Goal: Task Accomplishment & Management: Manage account settings

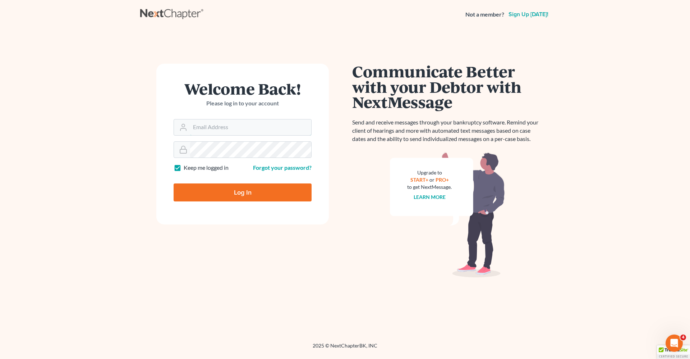
type input "[PERSON_NAME][EMAIL_ADDRESS][DOMAIN_NAME]"
click at [236, 193] on input "Log In" at bounding box center [243, 192] width 138 height 18
type input "Thinking..."
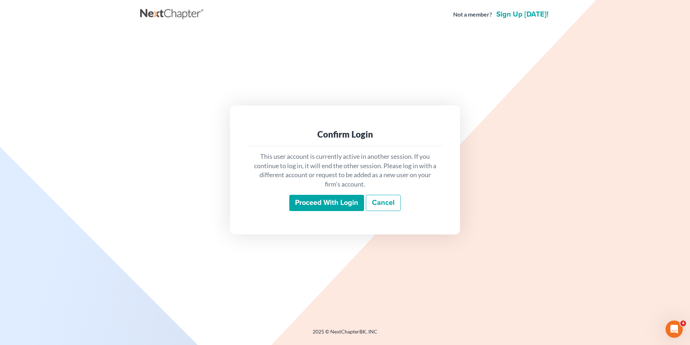
click at [323, 206] on input "Proceed with login" at bounding box center [326, 203] width 75 height 17
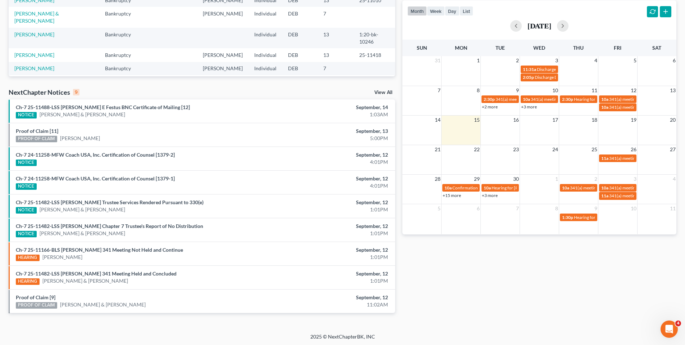
scroll to position [149, 0]
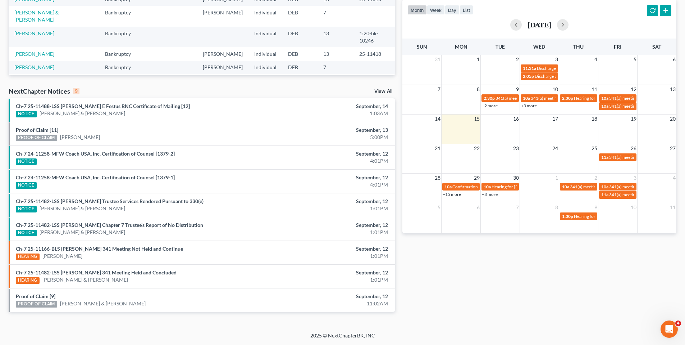
click at [377, 89] on link "View All" at bounding box center [383, 91] width 18 height 5
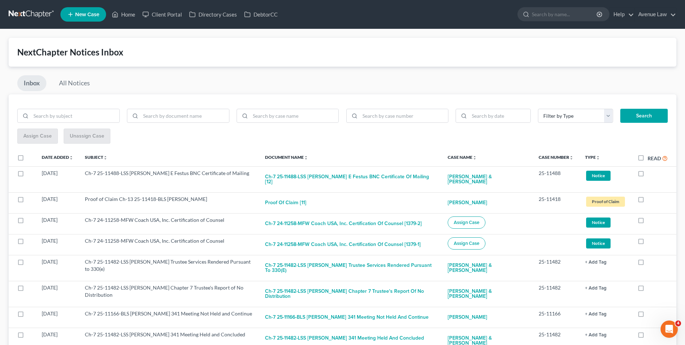
click at [648, 157] on label "Read" at bounding box center [658, 158] width 20 height 8
click at [651, 157] on input "Read" at bounding box center [653, 156] width 5 height 5
checkbox input "true"
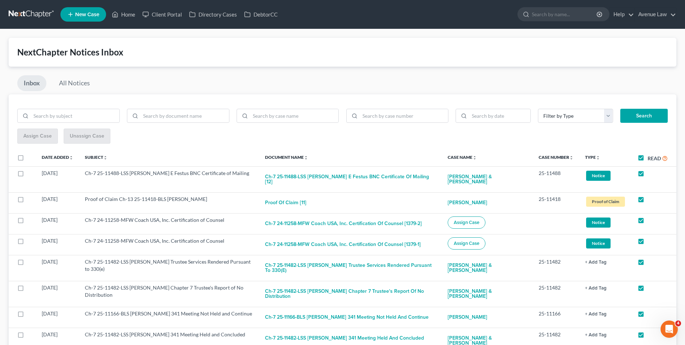
checkbox input "true"
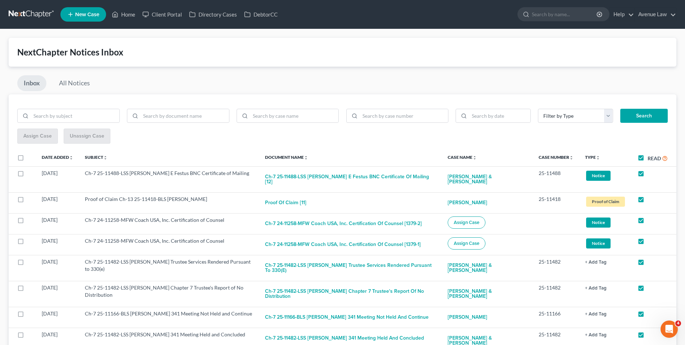
checkbox input "true"
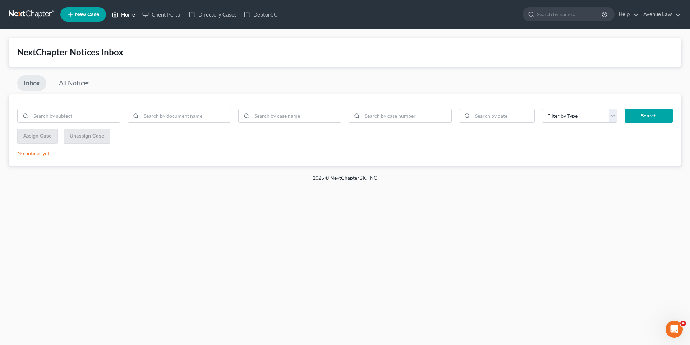
click at [124, 13] on link "Home" at bounding box center [123, 14] width 31 height 13
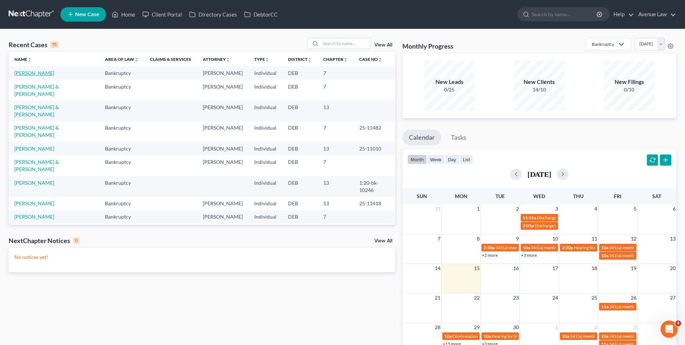
click at [32, 73] on link "Bass-Horchuck, Juliet" at bounding box center [34, 73] width 40 height 6
select select "0"
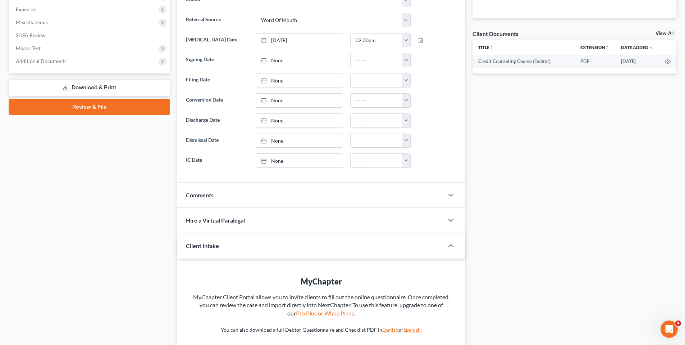
scroll to position [288, 0]
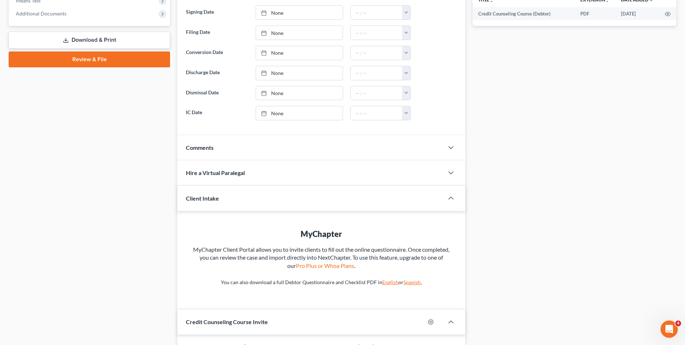
click at [201, 145] on span "Comments" at bounding box center [200, 147] width 28 height 7
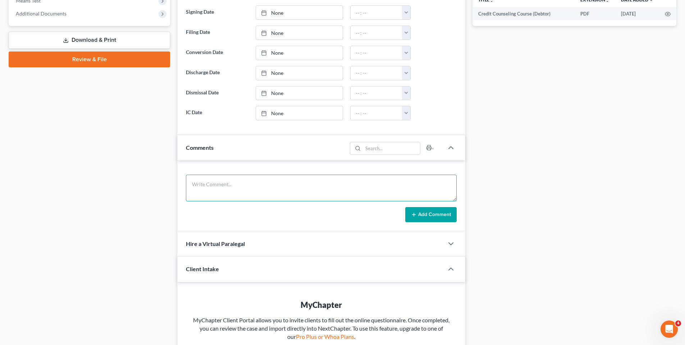
click at [209, 183] on textarea at bounding box center [321, 187] width 271 height 27
type textarea "Friend Arlenes phone number and email address so Stepdaughter doesn't see. 302-…"
click at [434, 216] on button "Add Comment" at bounding box center [430, 214] width 51 height 15
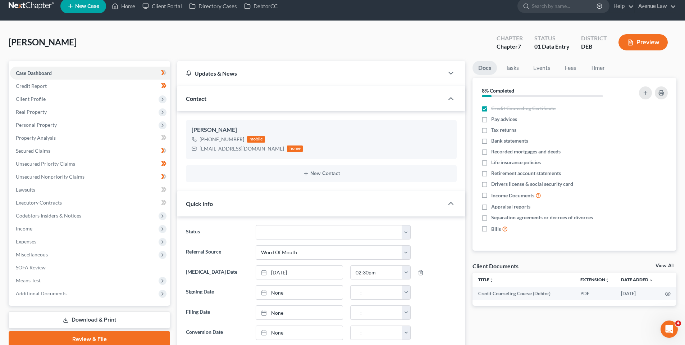
scroll to position [0, 0]
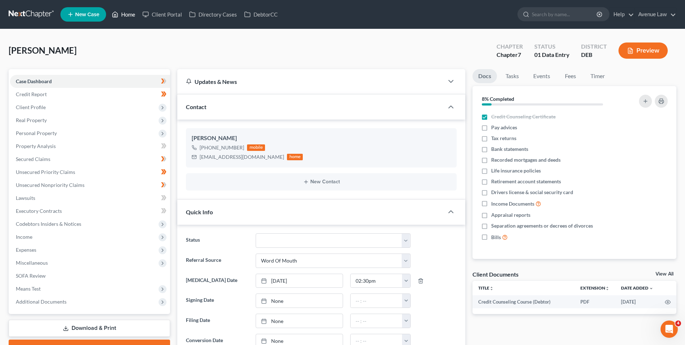
click at [126, 14] on link "Home" at bounding box center [123, 14] width 31 height 13
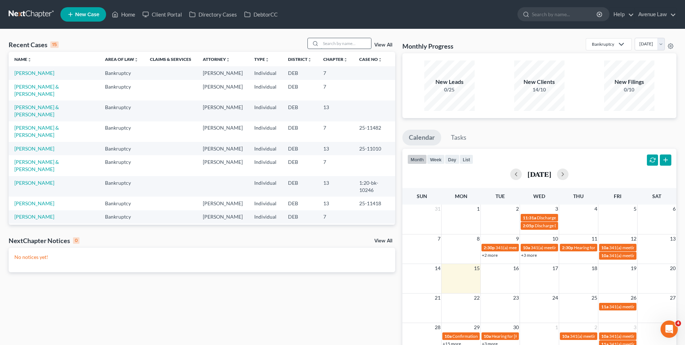
click at [349, 42] on input "search" at bounding box center [346, 43] width 50 height 10
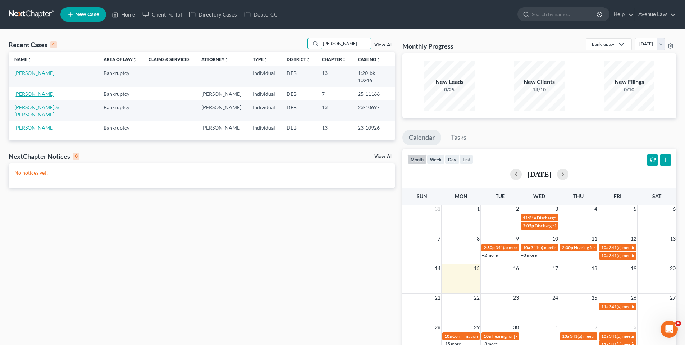
type input "steven"
click at [33, 91] on link "Lewis, Steven" at bounding box center [34, 94] width 40 height 6
select select "0"
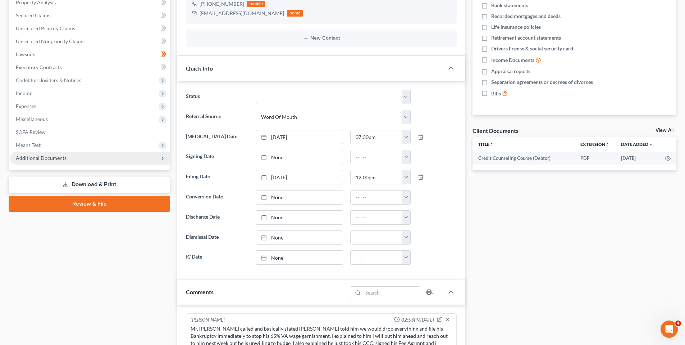
scroll to position [144, 0]
click at [54, 156] on span "Additional Documents" at bounding box center [41, 157] width 51 height 6
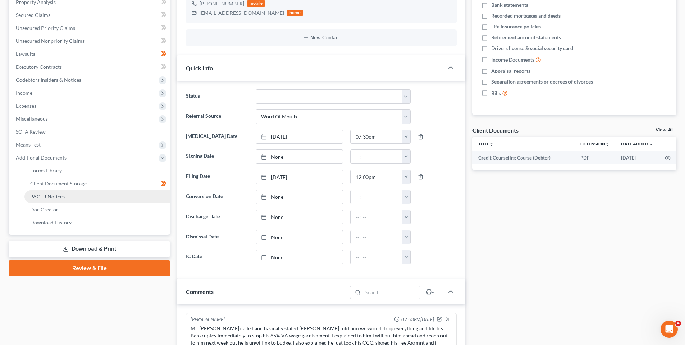
click at [54, 195] on span "PACER Notices" at bounding box center [47, 196] width 35 height 6
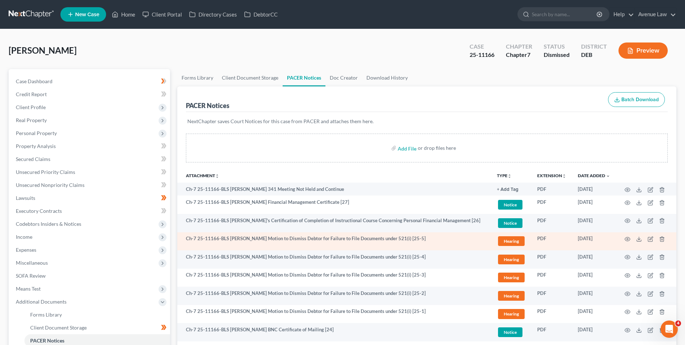
click at [376, 239] on td "Ch-7 25-11166-BLS Steven Lewis Motion to Dismiss Debtor for Failure to File Doc…" at bounding box center [334, 241] width 314 height 18
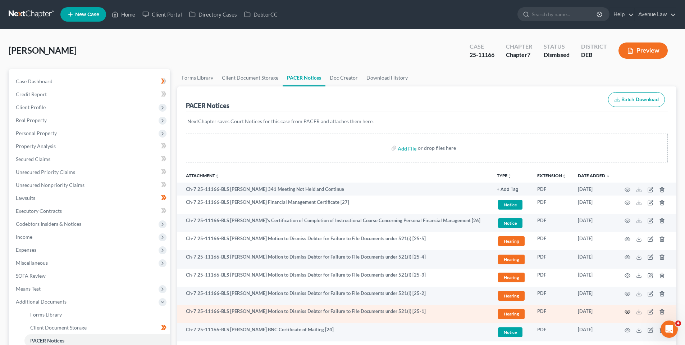
click at [628, 310] on icon "button" at bounding box center [627, 312] width 5 height 4
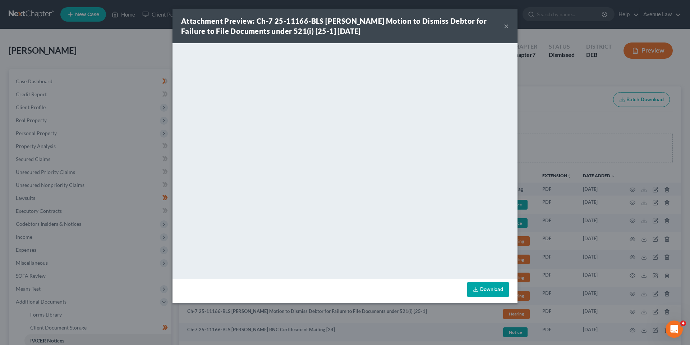
click at [509, 25] on button "×" at bounding box center [506, 26] width 5 height 9
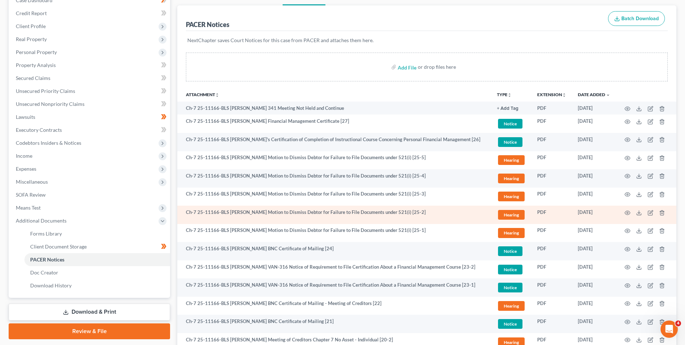
scroll to position [144, 0]
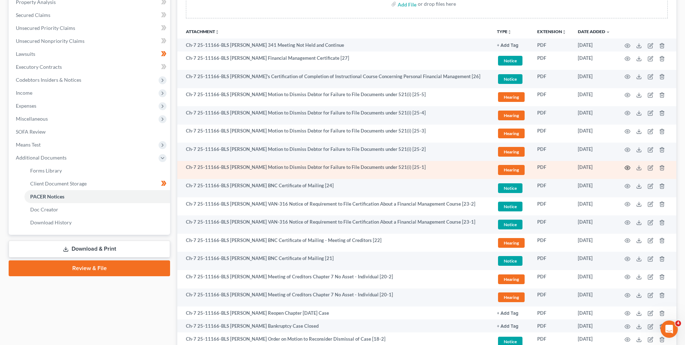
click at [628, 167] on icon "button" at bounding box center [628, 168] width 6 height 6
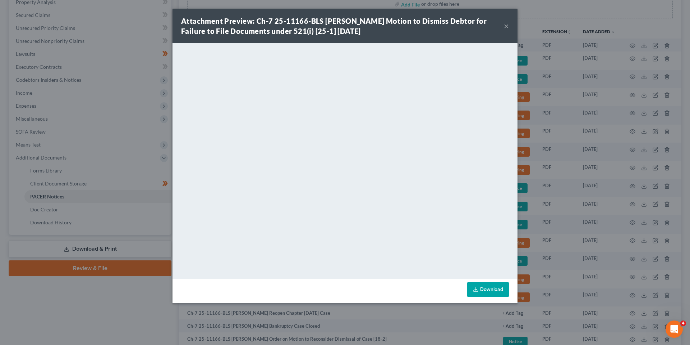
click at [505, 25] on button "×" at bounding box center [506, 26] width 5 height 9
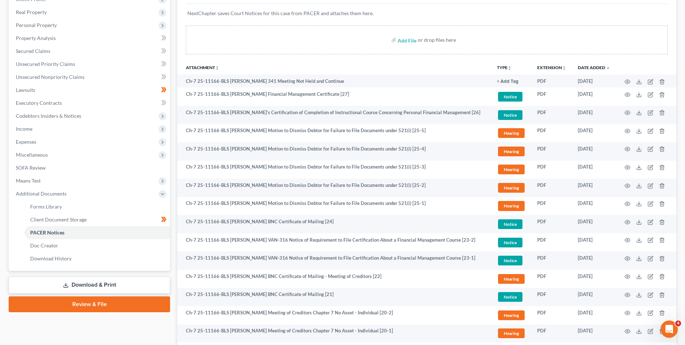
scroll to position [0, 0]
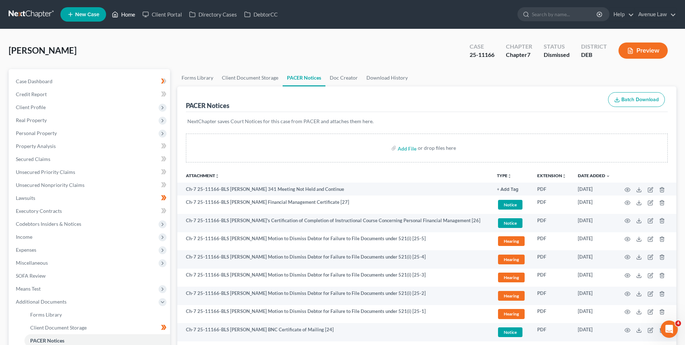
click at [126, 14] on link "Home" at bounding box center [123, 14] width 31 height 13
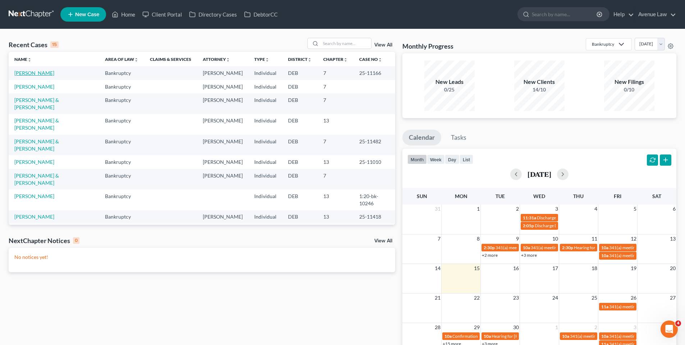
click at [33, 74] on link "Lewis, Steven" at bounding box center [34, 73] width 40 height 6
select select "0"
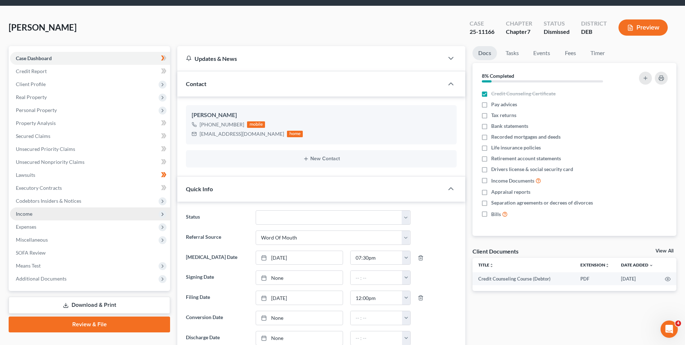
scroll to position [36, 0]
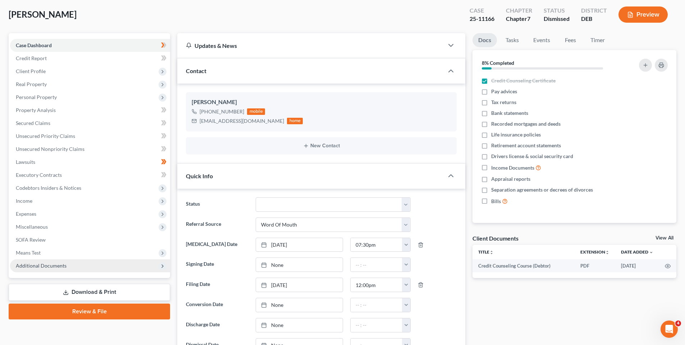
click at [38, 262] on span "Additional Documents" at bounding box center [41, 265] width 51 height 6
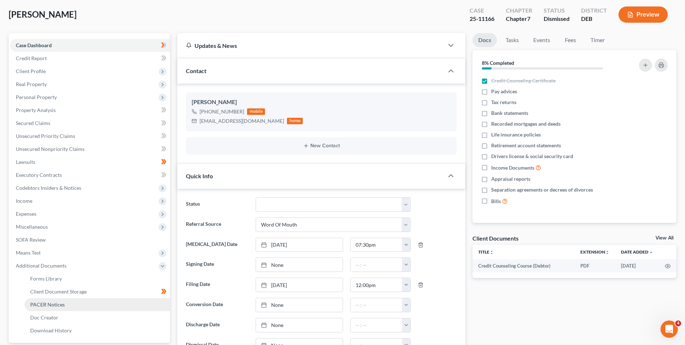
click at [45, 304] on span "PACER Notices" at bounding box center [47, 304] width 35 height 6
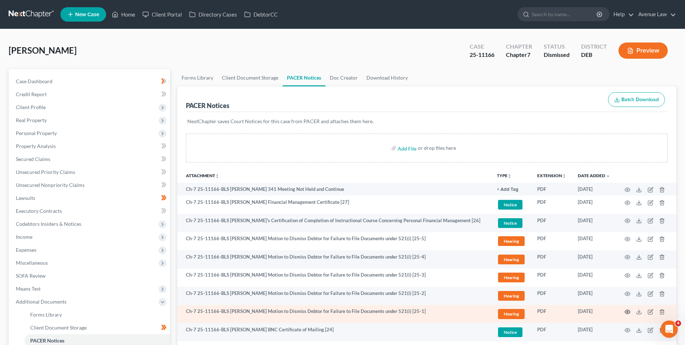
click at [627, 309] on icon "button" at bounding box center [628, 312] width 6 height 6
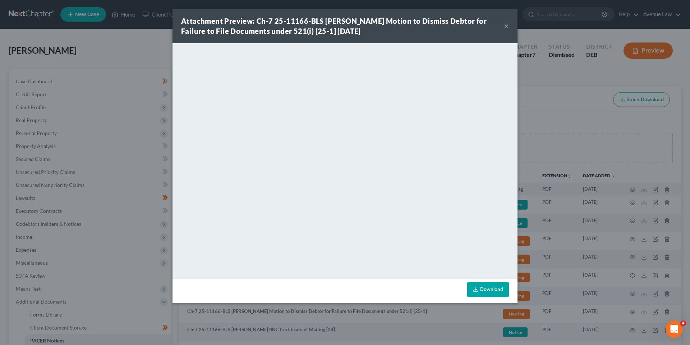
drag, startPoint x: 506, startPoint y: 25, endPoint x: 473, endPoint y: 24, distance: 33.5
click at [505, 25] on button "×" at bounding box center [506, 26] width 5 height 9
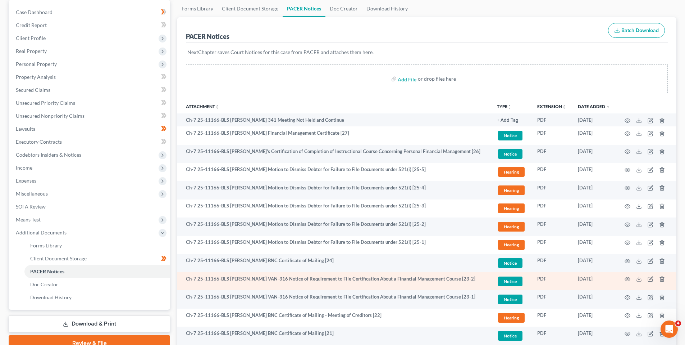
scroll to position [72, 0]
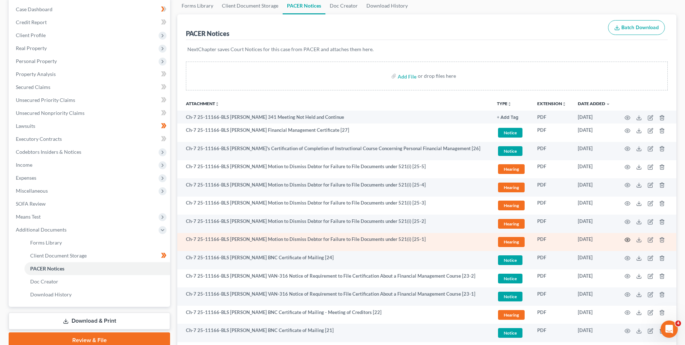
click at [626, 238] on icon "button" at bounding box center [627, 240] width 5 height 4
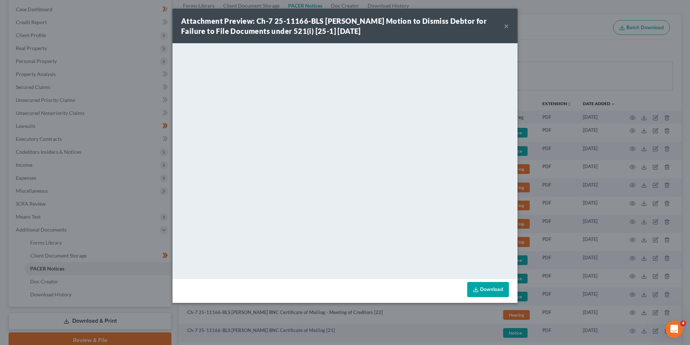
drag, startPoint x: 505, startPoint y: 25, endPoint x: 483, endPoint y: 32, distance: 23.1
click at [505, 24] on button "×" at bounding box center [506, 26] width 5 height 9
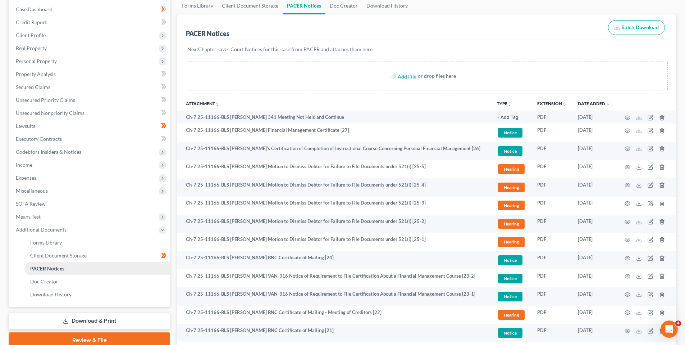
click at [54, 268] on span "PACER Notices" at bounding box center [47, 268] width 34 height 6
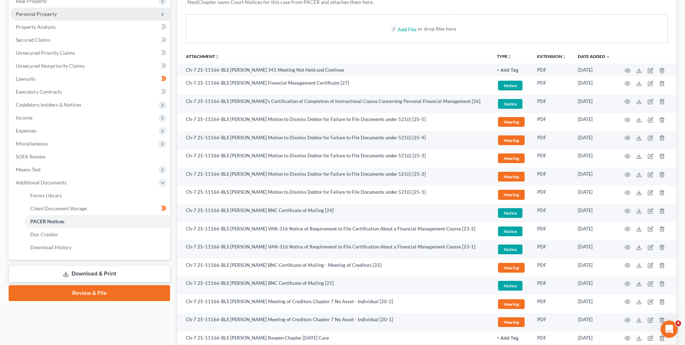
scroll to position [0, 0]
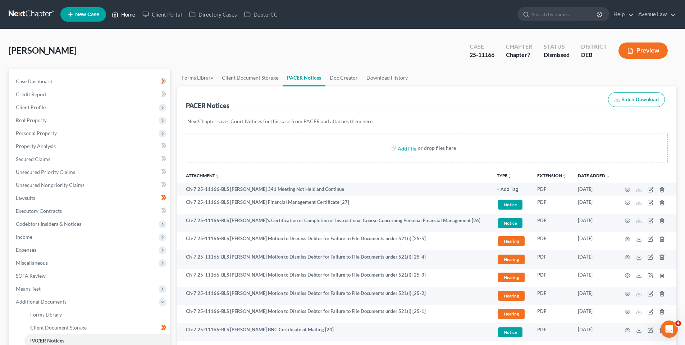
click at [130, 9] on link "Home" at bounding box center [123, 14] width 31 height 13
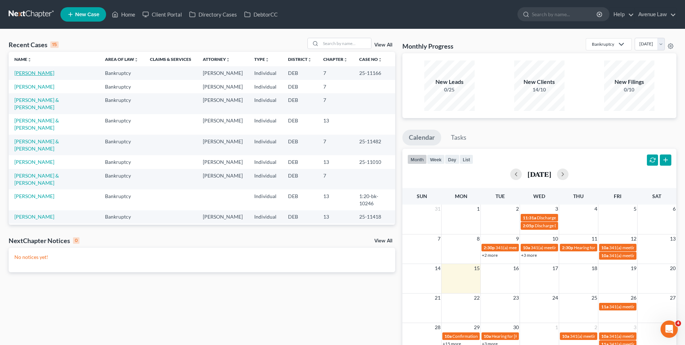
click at [32, 73] on link "Lewis, Steven" at bounding box center [34, 73] width 40 height 6
select select "0"
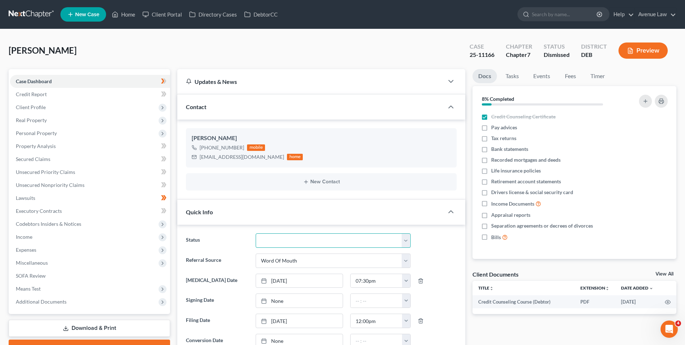
click at [407, 240] on select "01 Data Entry 02 Ready for Review and File 03 Filed 04 341 Scheduled 05 341 Con…" at bounding box center [333, 240] width 155 height 14
select select "5"
click at [256, 233] on select "01 Data Entry 02 Ready for Review and File 03 Filed 04 341 Scheduled 05 341 Con…" at bounding box center [333, 240] width 155 height 14
click at [123, 15] on link "Home" at bounding box center [123, 14] width 31 height 13
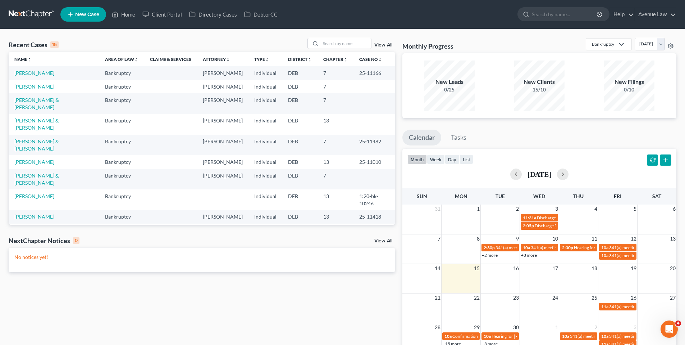
click at [46, 90] on link "Bass-Horchuck, Juliet" at bounding box center [34, 86] width 40 height 6
select select "0"
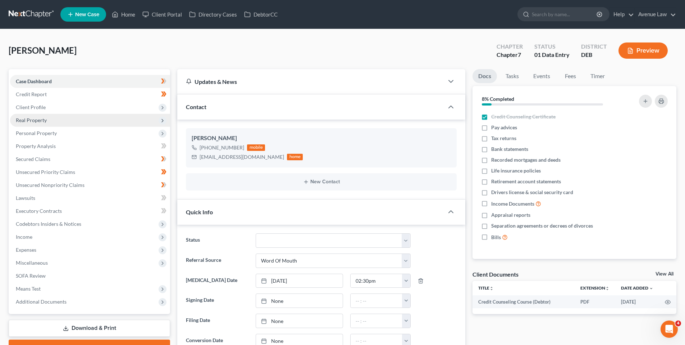
click at [33, 118] on span "Real Property" at bounding box center [31, 120] width 31 height 6
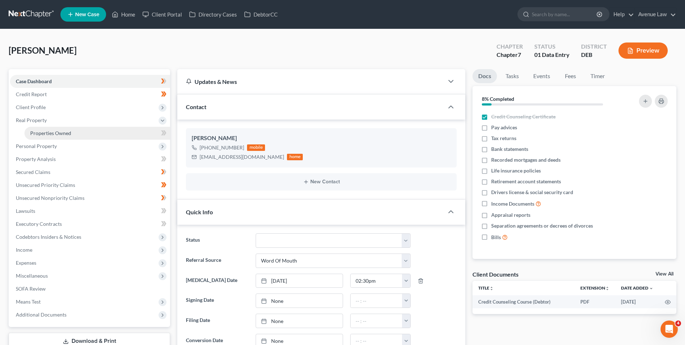
click at [42, 132] on span "Properties Owned" at bounding box center [50, 133] width 41 height 6
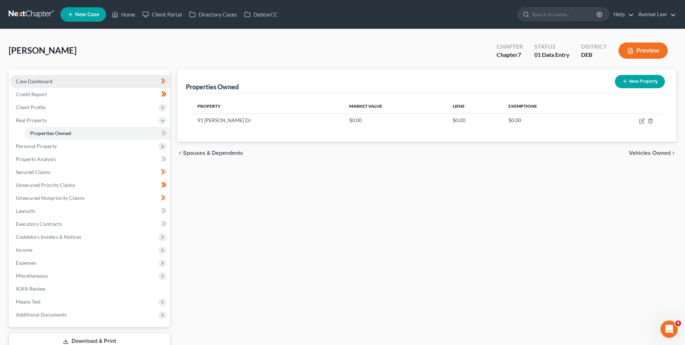
click at [36, 79] on span "Case Dashboard" at bounding box center [34, 81] width 37 height 6
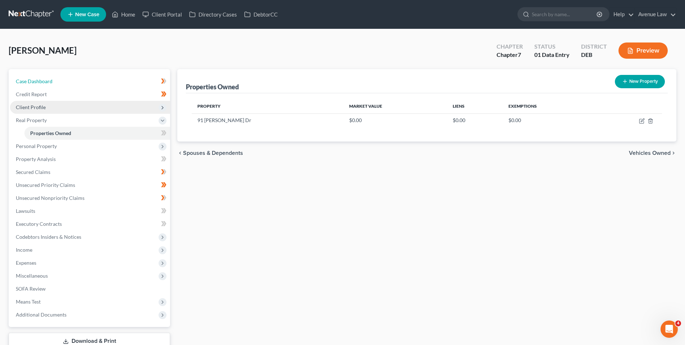
select select "0"
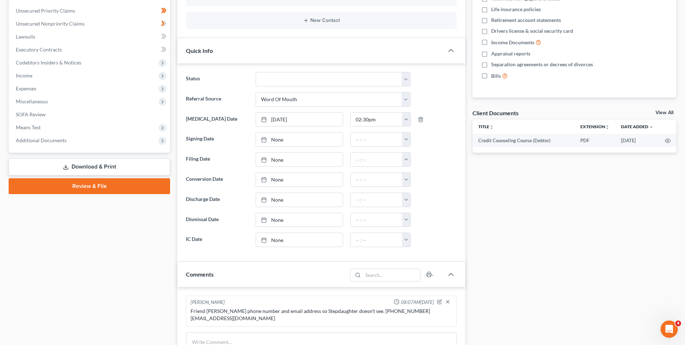
scroll to position [216, 0]
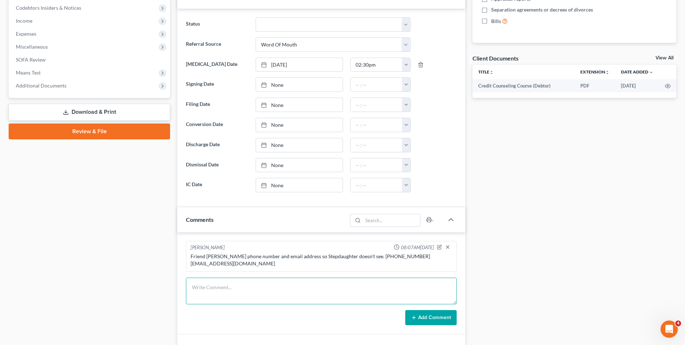
click at [241, 278] on textarea at bounding box center [321, 290] width 271 height 27
type textarea "New address, phone number and email address to correspond with; Wendy Warren Ga…"
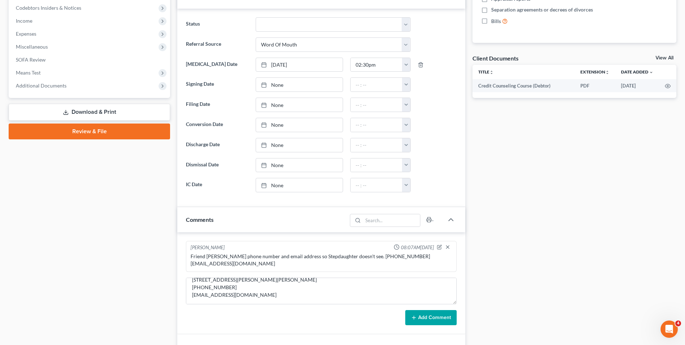
click at [447, 311] on button "Add Comment" at bounding box center [430, 317] width 51 height 15
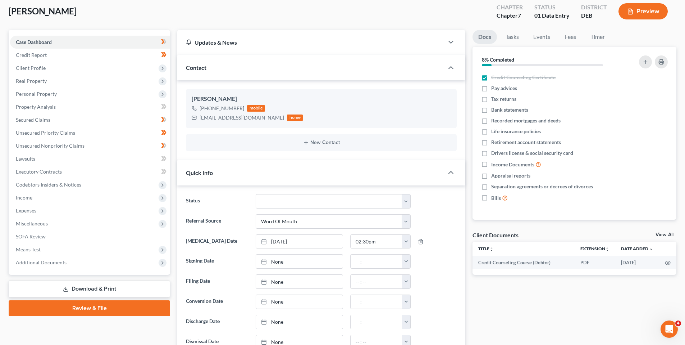
scroll to position [0, 0]
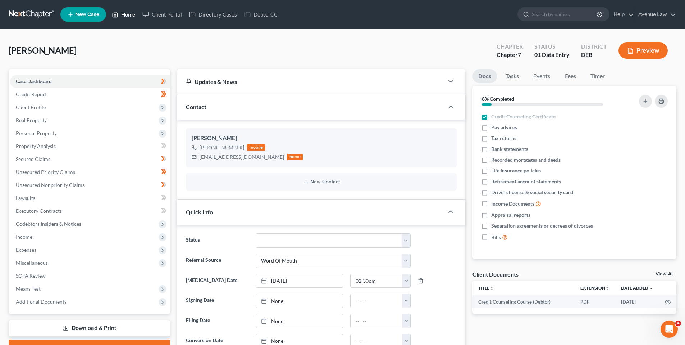
click at [131, 12] on link "Home" at bounding box center [123, 14] width 31 height 13
